Goal: Find specific page/section: Find specific page/section

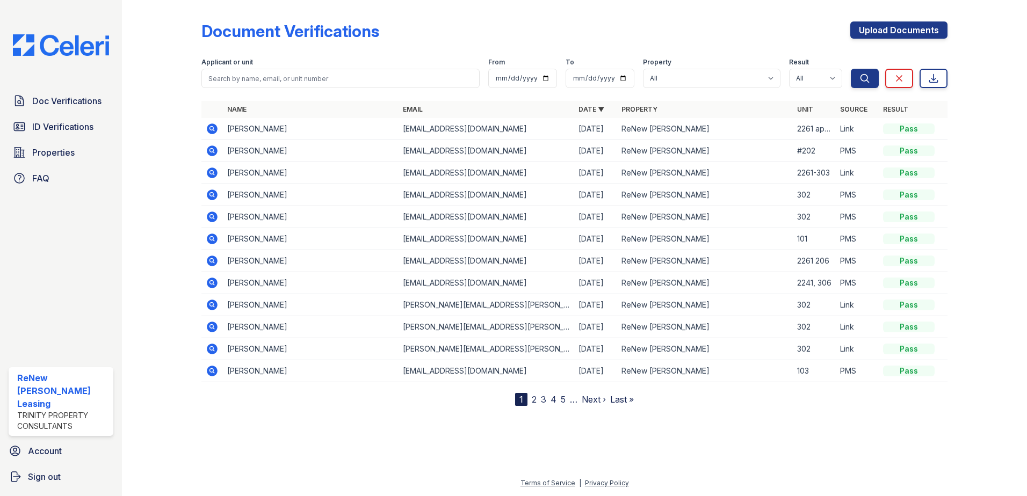
click at [462, 17] on div "Document Verifications Upload Documents Filter Applicant or unit From To Proper…" at bounding box center [574, 205] width 746 height 402
click at [80, 101] on span "Doc Verifications" at bounding box center [66, 101] width 69 height 13
click at [65, 127] on span "ID Verifications" at bounding box center [62, 126] width 61 height 13
